Goal: Task Accomplishment & Management: Use online tool/utility

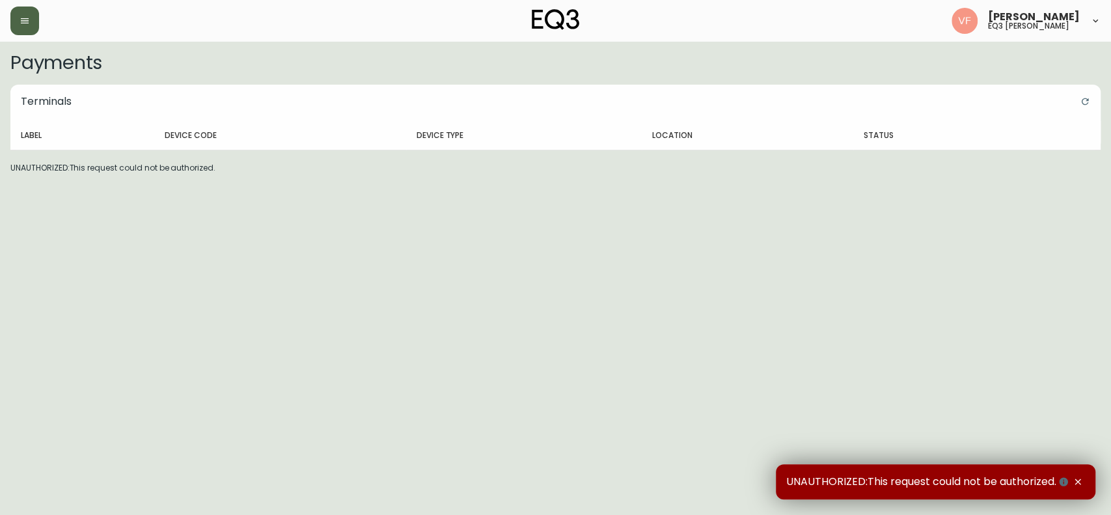
click at [18, 21] on button "button" at bounding box center [24, 21] width 29 height 29
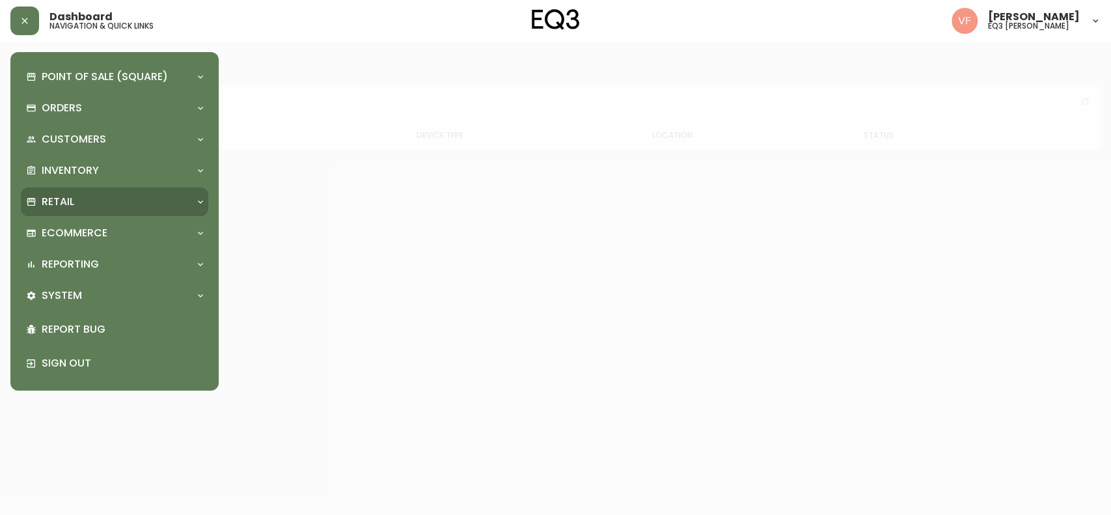
click at [203, 208] on div "Retail" at bounding box center [114, 201] width 187 height 29
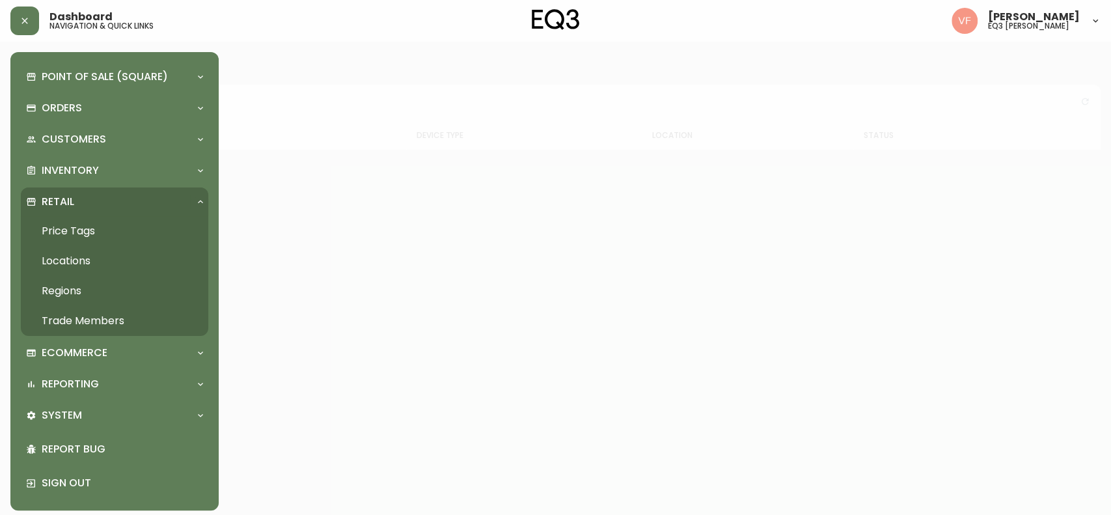
click at [81, 229] on link "Price Tags" at bounding box center [114, 231] width 187 height 30
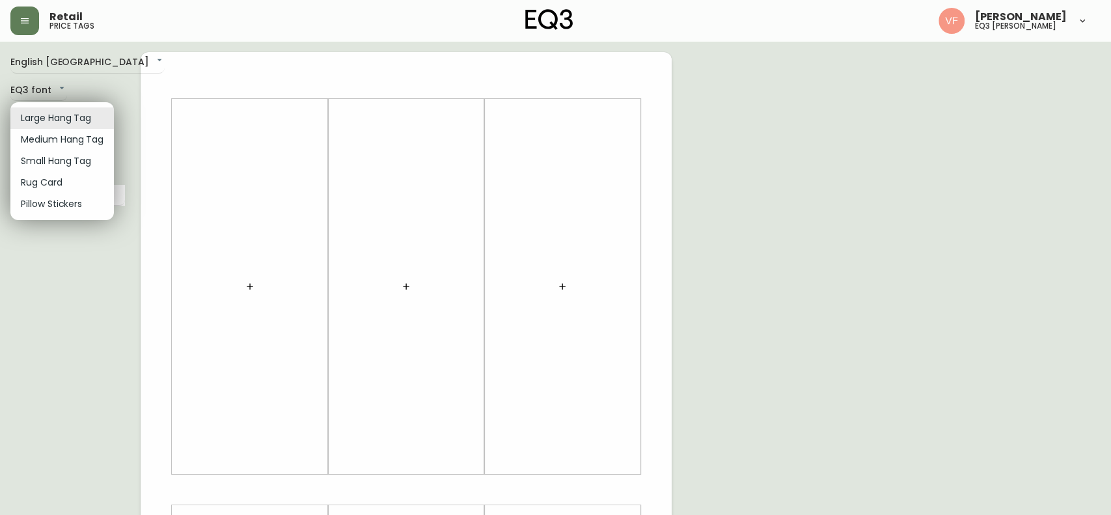
click at [83, 115] on body "Retail price tags [PERSON_NAME] eq3 laval - [PERSON_NAME] English [GEOGRAPHIC_D…" at bounding box center [555, 463] width 1111 height 927
click at [68, 182] on li "Rug Card" at bounding box center [62, 182] width 104 height 21
type input "rugs"
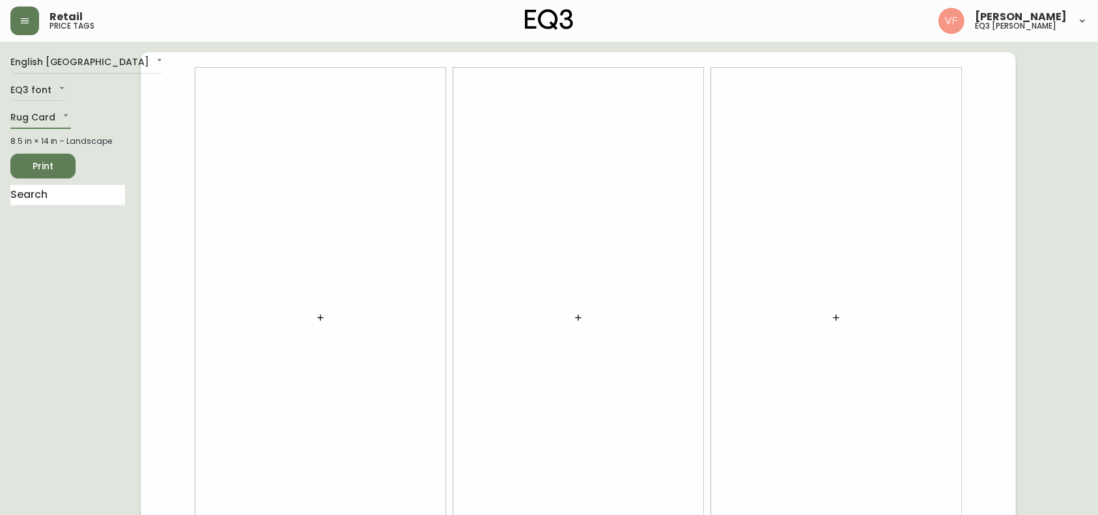
click at [314, 318] on button "button" at bounding box center [320, 318] width 26 height 26
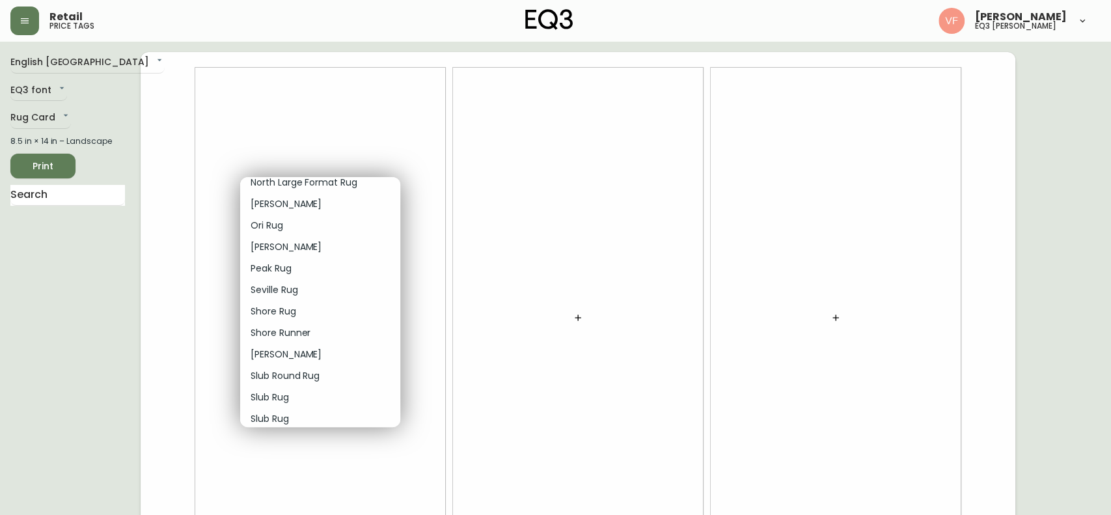
scroll to position [1076, 0]
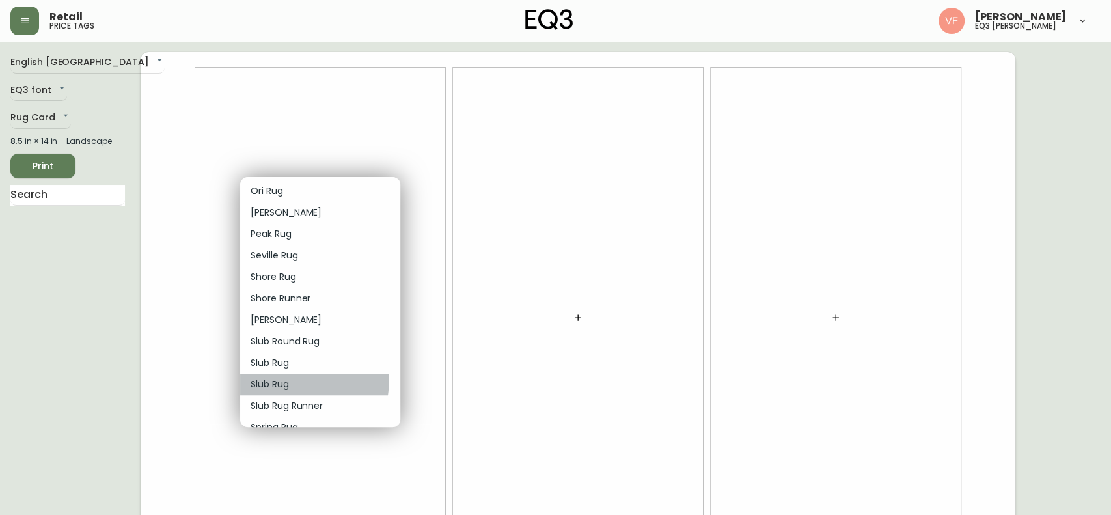
click at [279, 378] on p "Slub Rug" at bounding box center [270, 385] width 38 height 14
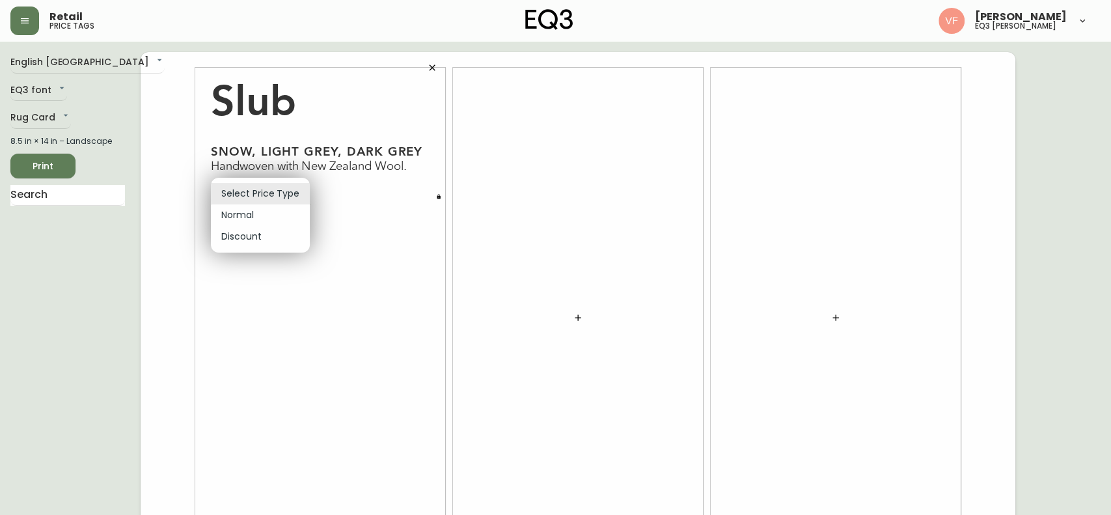
click at [297, 193] on body "Retail price tags [PERSON_NAME] eq3 laval - [PERSON_NAME] English [GEOGRAPHIC_D…" at bounding box center [555, 291] width 1111 height 583
click at [579, 316] on div at bounding box center [555, 257] width 1111 height 515
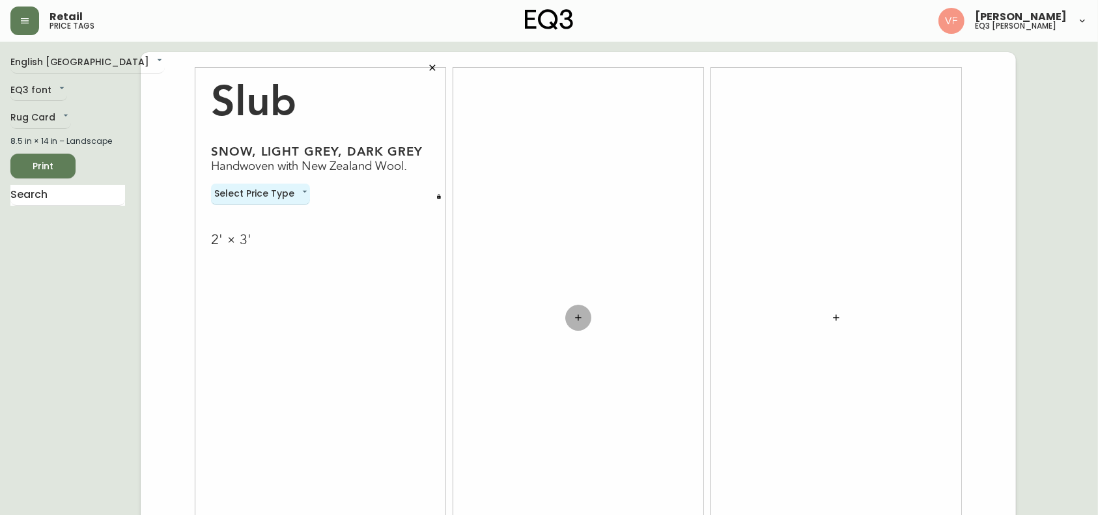
click at [579, 316] on icon "button" at bounding box center [578, 317] width 10 height 10
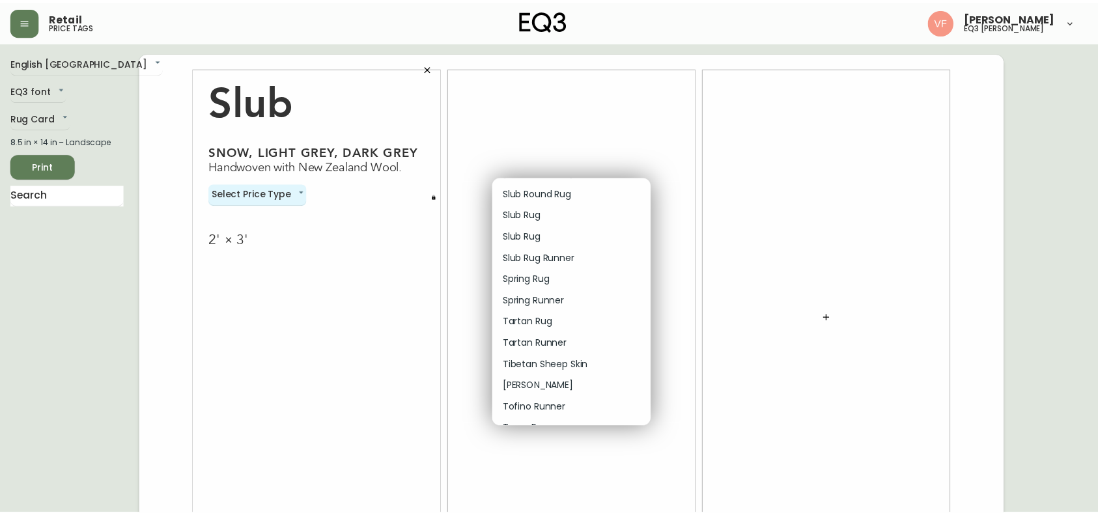
scroll to position [1240, 0]
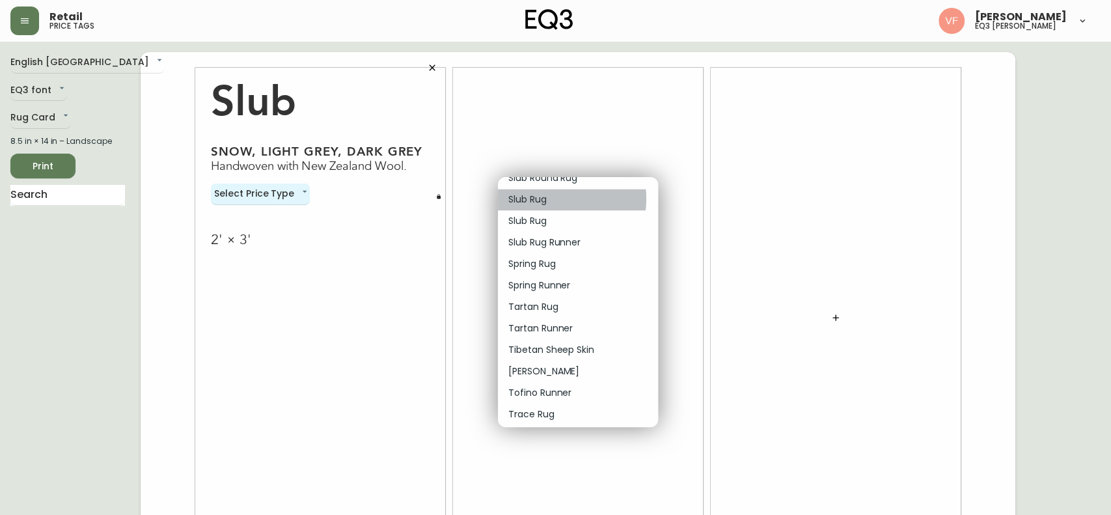
click at [538, 199] on p "Slub Rug" at bounding box center [527, 200] width 38 height 14
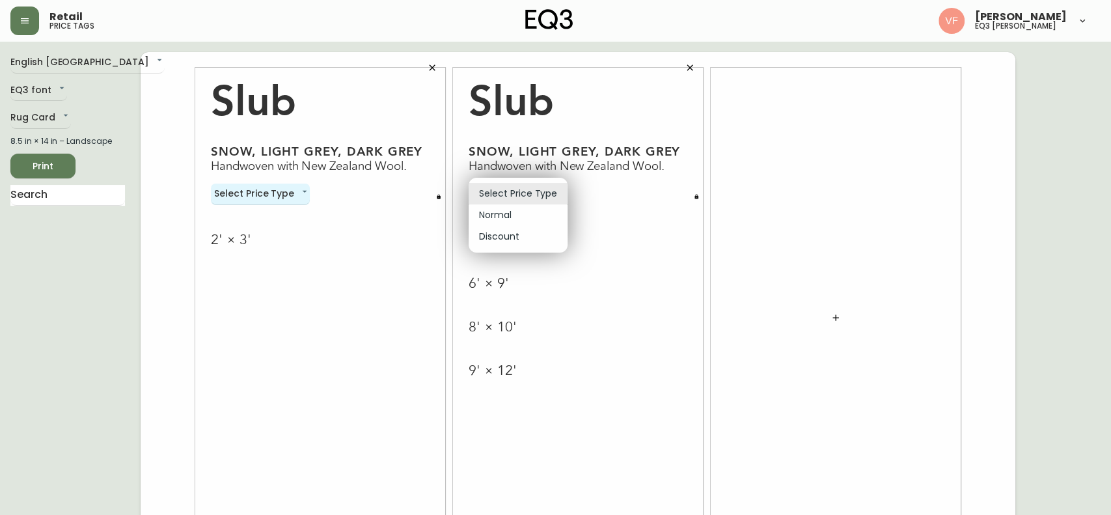
click at [557, 191] on body "Retail price tags [PERSON_NAME] eq3 laval - [PERSON_NAME] English [GEOGRAPHIC_D…" at bounding box center [555, 291] width 1111 height 583
click at [502, 217] on li "Normal" at bounding box center [518, 214] width 99 height 21
type input "normal"
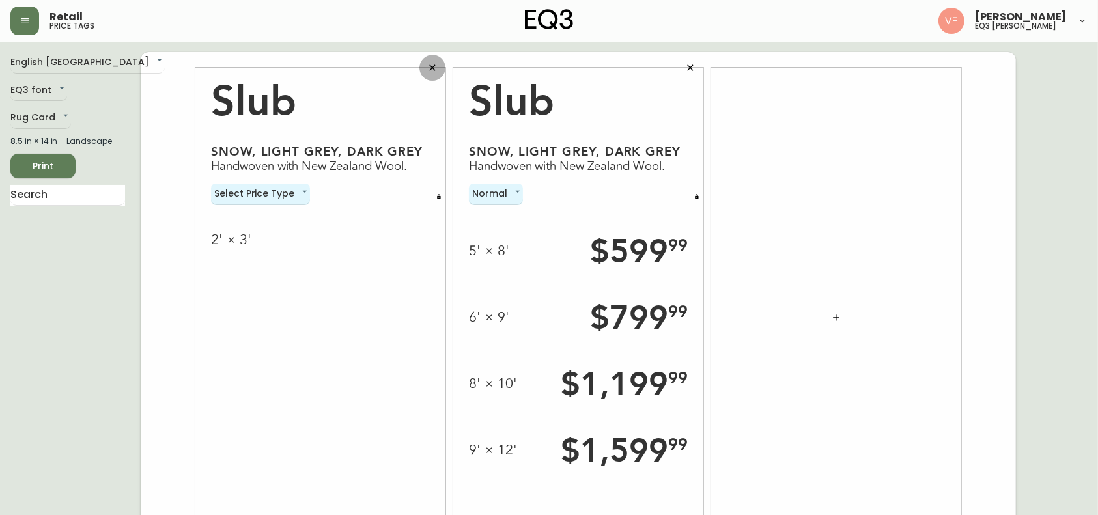
click at [428, 70] on icon "button" at bounding box center [432, 67] width 10 height 10
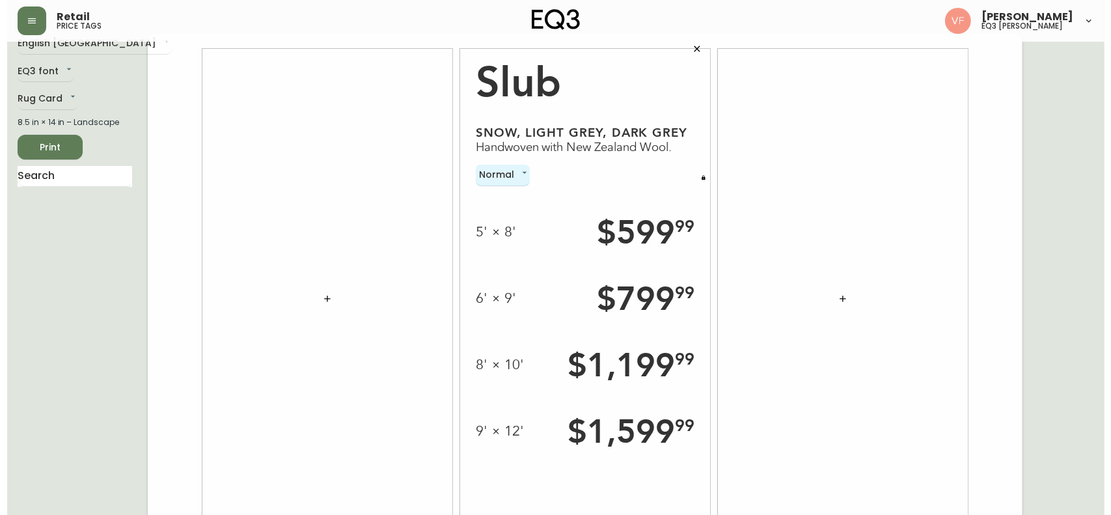
scroll to position [17, 0]
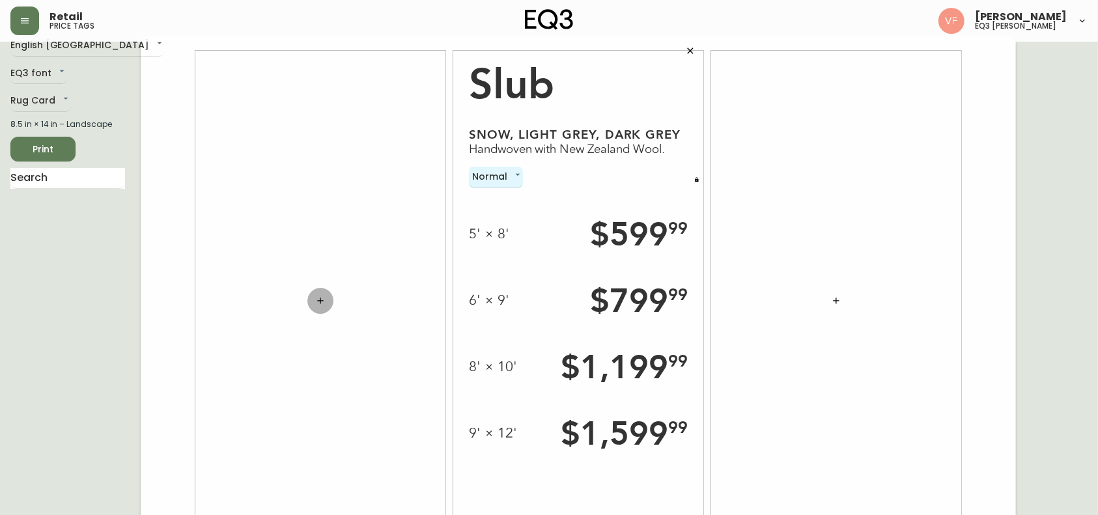
click at [318, 298] on icon "button" at bounding box center [320, 301] width 10 height 10
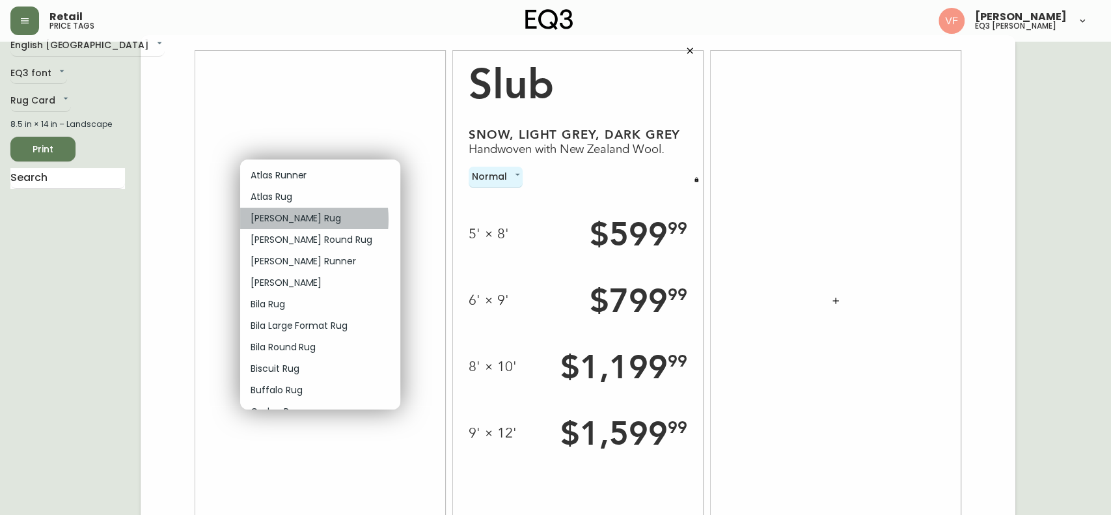
click at [286, 219] on p "[PERSON_NAME] Rug" at bounding box center [296, 219] width 90 height 14
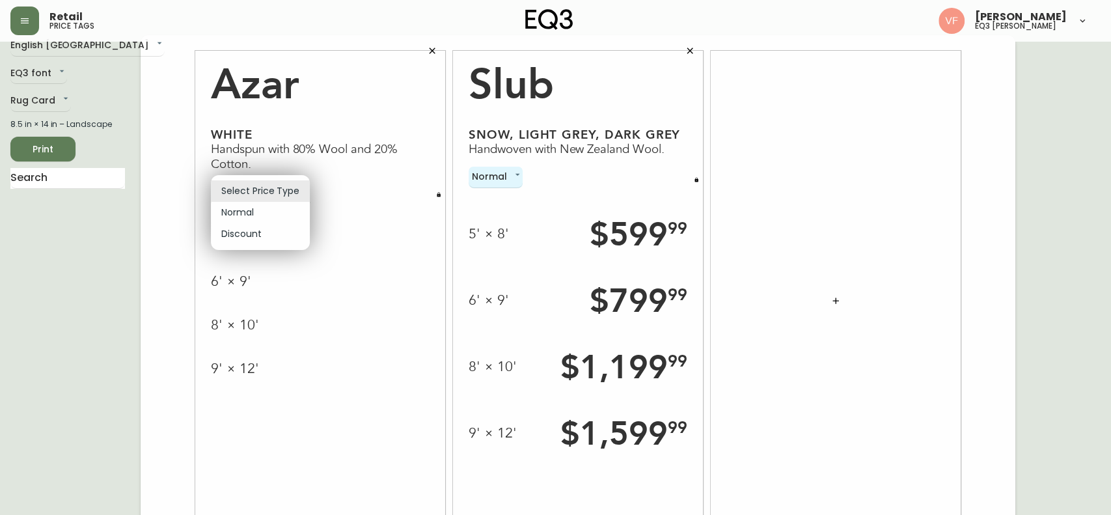
click at [292, 189] on body "Retail price tags [PERSON_NAME] eq3 laval - [PERSON_NAME] English [GEOGRAPHIC_D…" at bounding box center [555, 274] width 1111 height 583
click at [255, 214] on li "Normal" at bounding box center [260, 212] width 99 height 21
type input "normal"
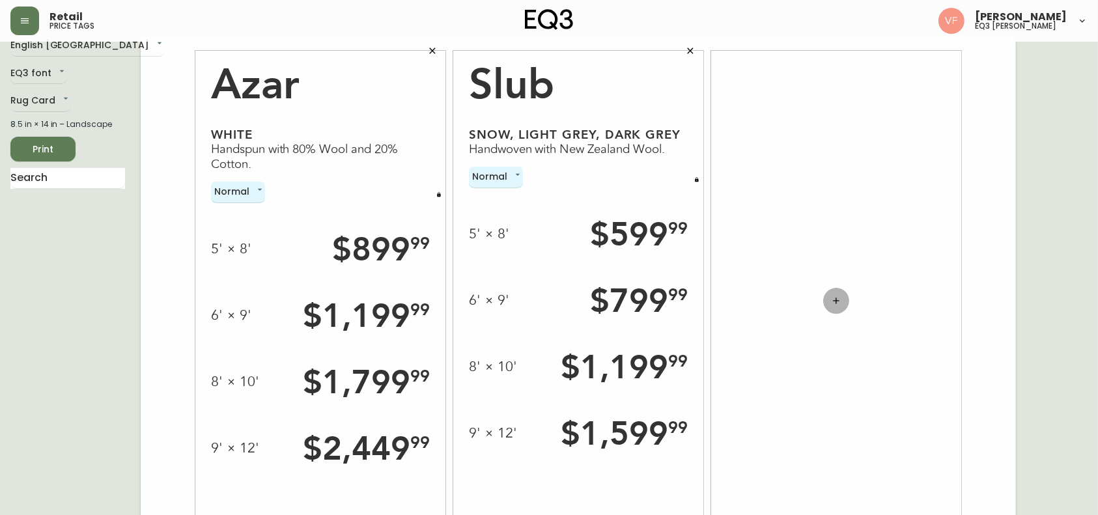
click at [830, 311] on button "button" at bounding box center [836, 301] width 26 height 26
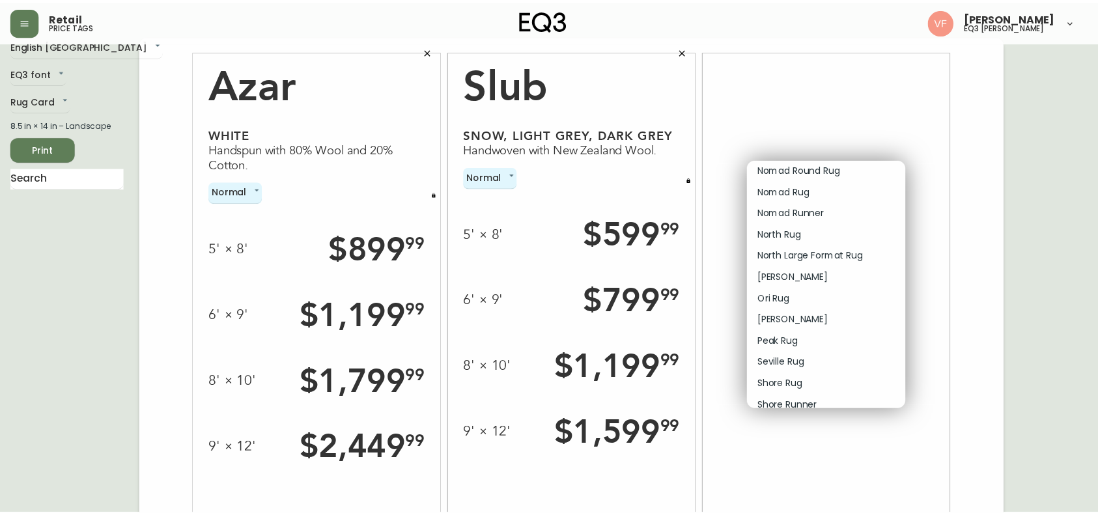
scroll to position [936, 0]
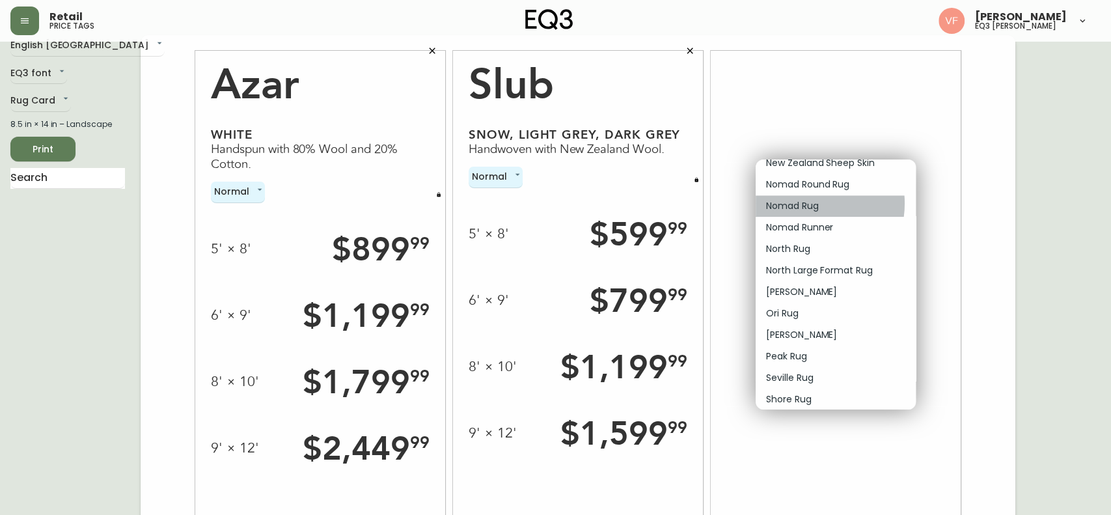
click at [805, 203] on p "Nomad Rug" at bounding box center [792, 206] width 53 height 14
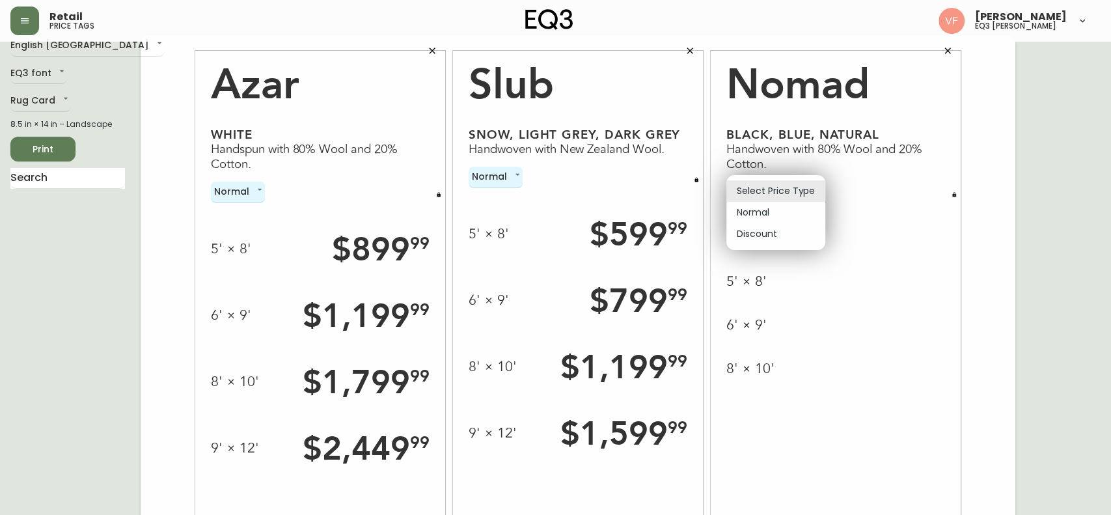
click at [812, 185] on body "Retail price tags [PERSON_NAME] eq3 laval - [PERSON_NAME] English [GEOGRAPHIC_D…" at bounding box center [555, 274] width 1111 height 583
click at [775, 214] on li "Normal" at bounding box center [776, 212] width 99 height 21
type input "normal"
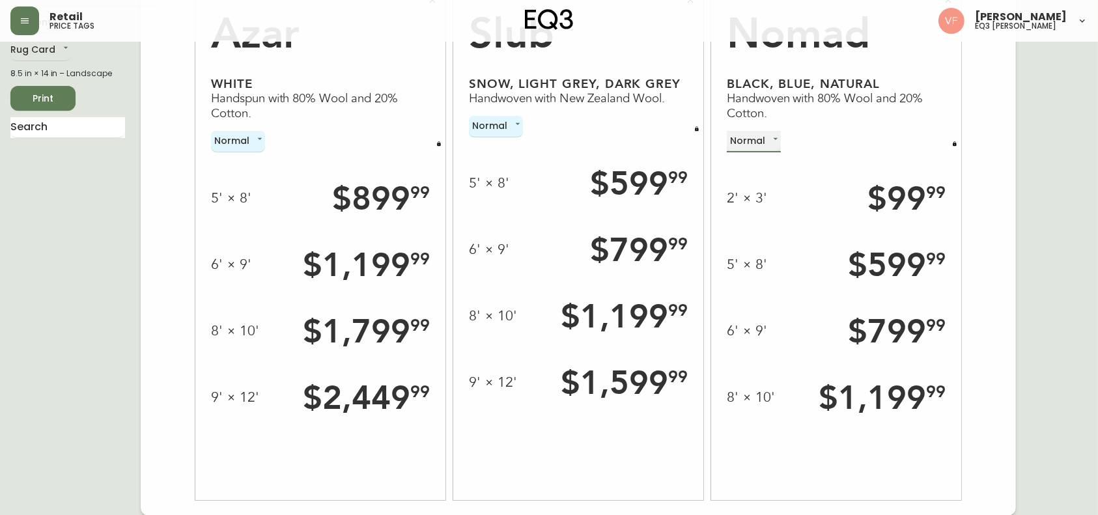
scroll to position [68, 0]
click at [66, 97] on button "Print" at bounding box center [42, 98] width 65 height 25
